Goal: Task Accomplishment & Management: Manage account settings

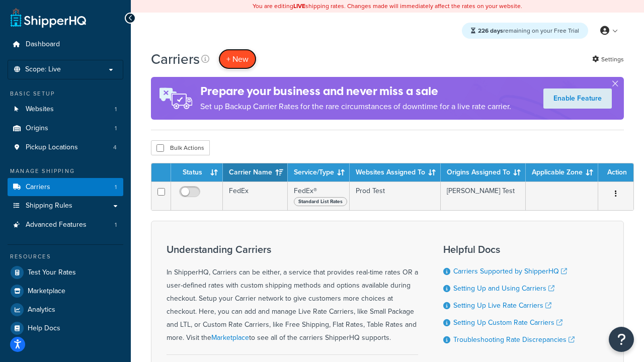
click at [237, 59] on button "+ New" at bounding box center [237, 59] width 38 height 21
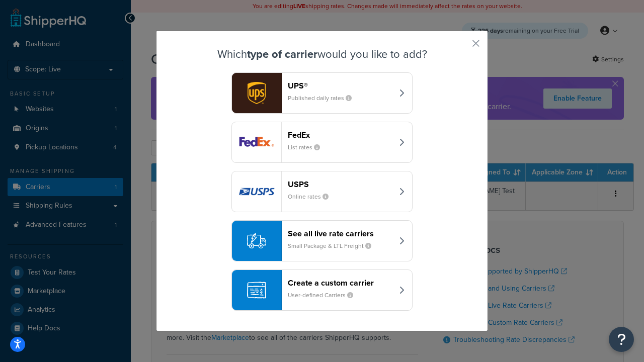
click at [322, 142] on div "FedEx List rates" at bounding box center [340, 142] width 105 height 24
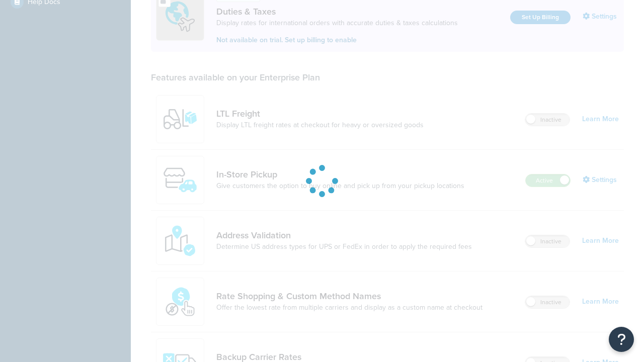
scroll to position [307, 0]
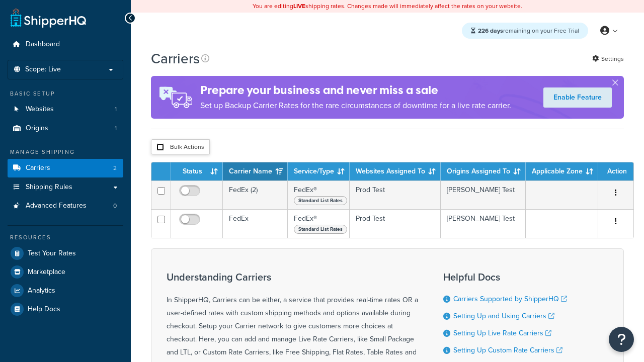
click at [160, 147] on input "checkbox" at bounding box center [160, 147] width 8 height 8
checkbox input "true"
click at [0, 0] on button "Delete" at bounding box center [0, 0] width 0 height 0
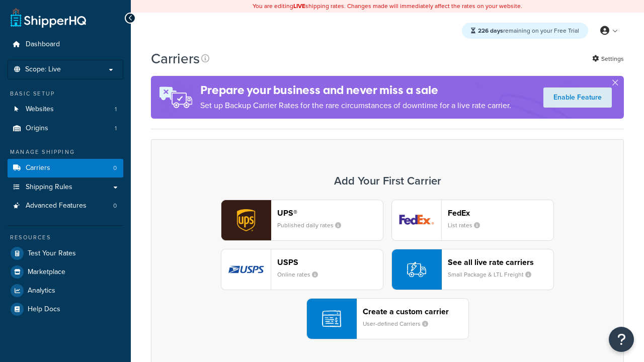
click at [387, 270] on div "UPS® Published daily rates FedEx List rates USPS Online rates See all live rate…" at bounding box center [387, 270] width 452 height 140
click at [501, 213] on header "FedEx" at bounding box center [501, 213] width 106 height 10
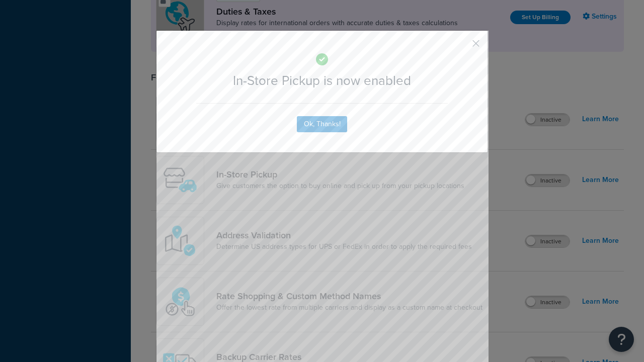
click at [461, 46] on button "button" at bounding box center [461, 47] width 3 height 3
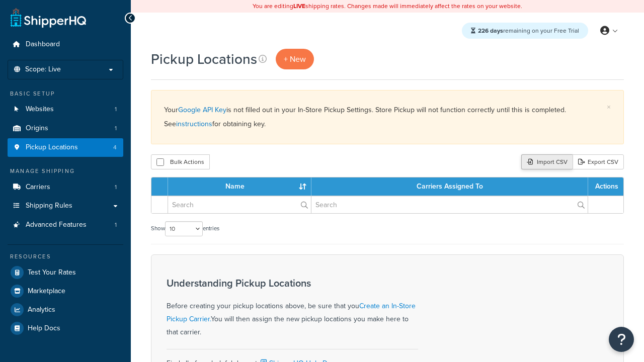
click at [546, 162] on div "Import CSV" at bounding box center [546, 161] width 51 height 15
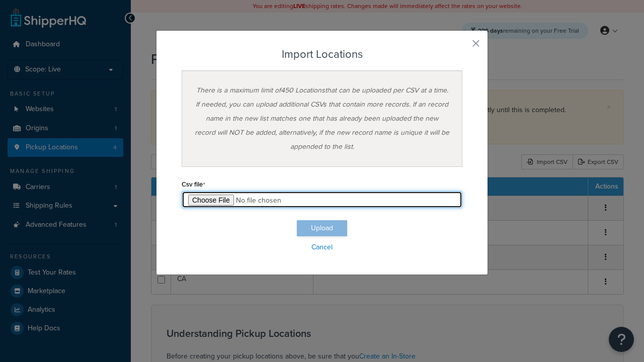
click at [322, 200] on input "file" at bounding box center [322, 199] width 281 height 17
type input "C:\fakepath\importLocationsFailure.csv"
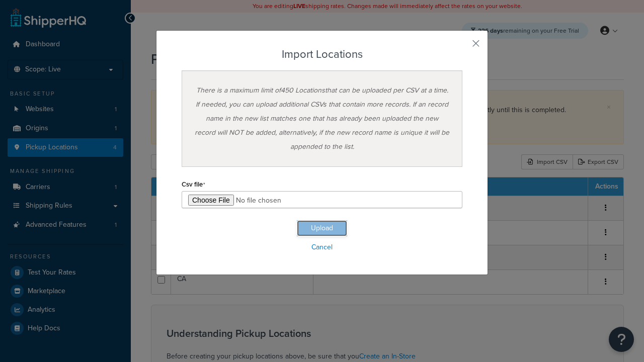
click at [322, 228] on button "Upload" at bounding box center [322, 228] width 50 height 16
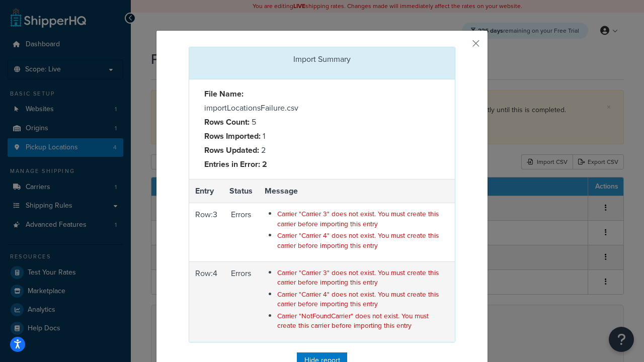
scroll to position [44, 0]
